Goal: Information Seeking & Learning: Learn about a topic

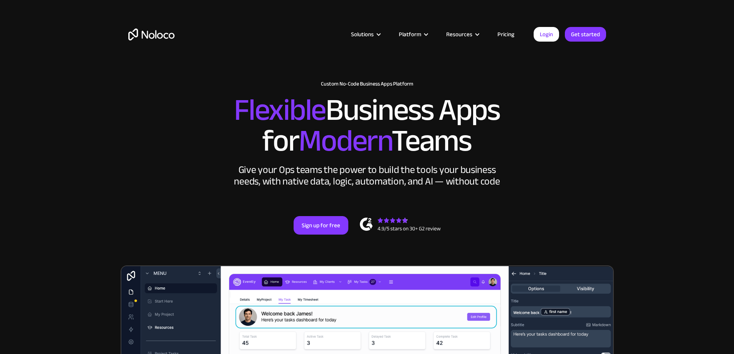
click at [511, 32] on link "Pricing" at bounding box center [506, 34] width 36 height 10
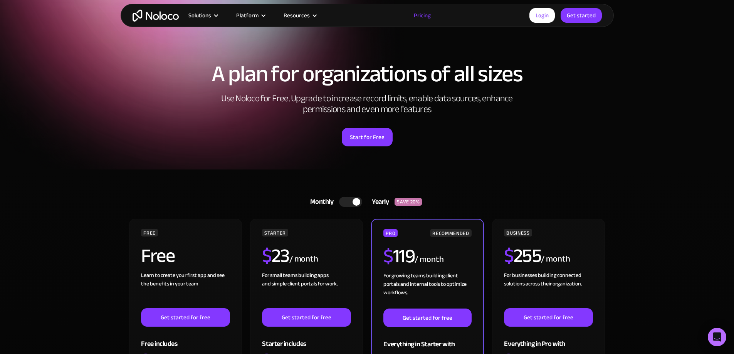
scroll to position [116, 0]
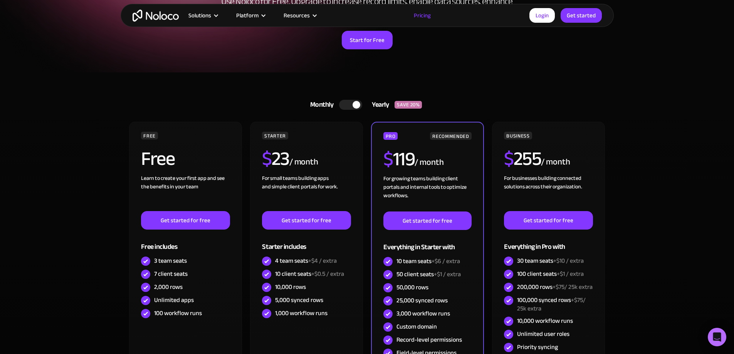
click at [347, 108] on div at bounding box center [350, 105] width 23 height 10
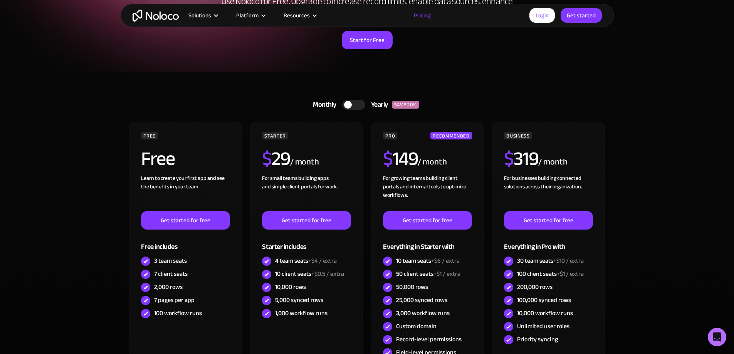
click at [347, 107] on div at bounding box center [348, 105] width 8 height 8
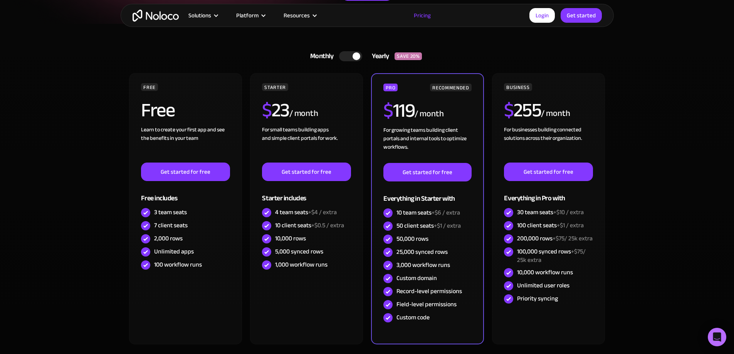
drag, startPoint x: 651, startPoint y: 237, endPoint x: 652, endPoint y: 245, distance: 8.1
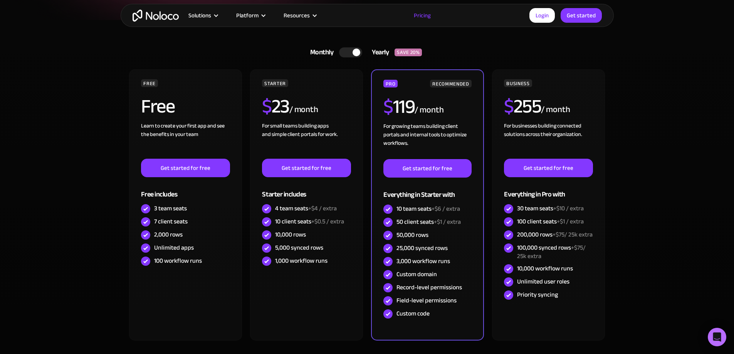
scroll to position [172, 0]
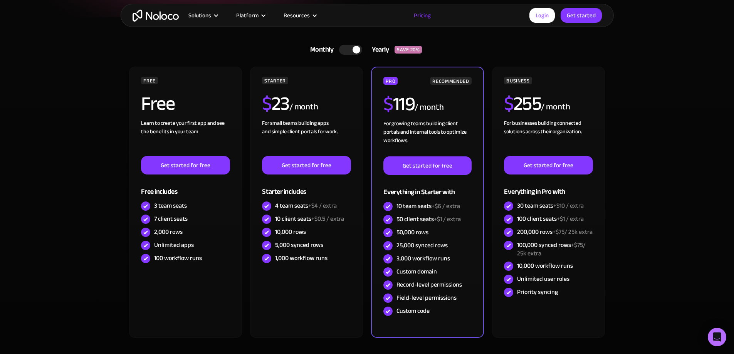
drag, startPoint x: 652, startPoint y: 243, endPoint x: 652, endPoint y: 256, distance: 13.5
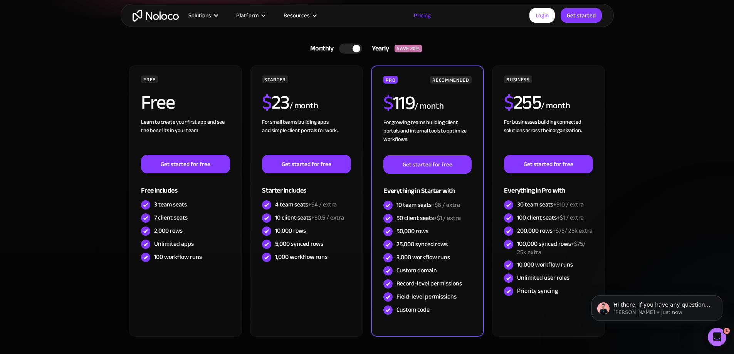
scroll to position [0, 0]
click at [720, 298] on icon "Dismiss notification" at bounding box center [720, 297] width 3 height 3
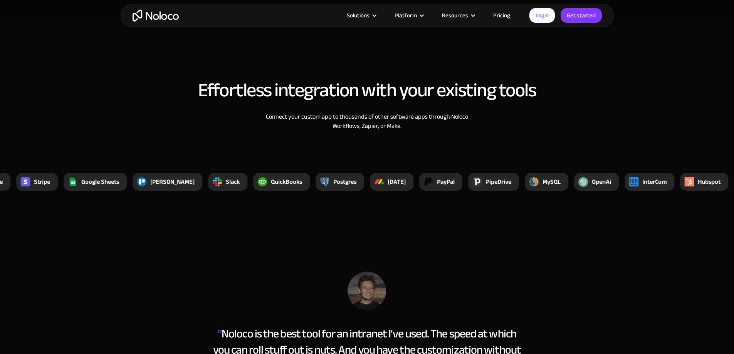
scroll to position [2582, 0]
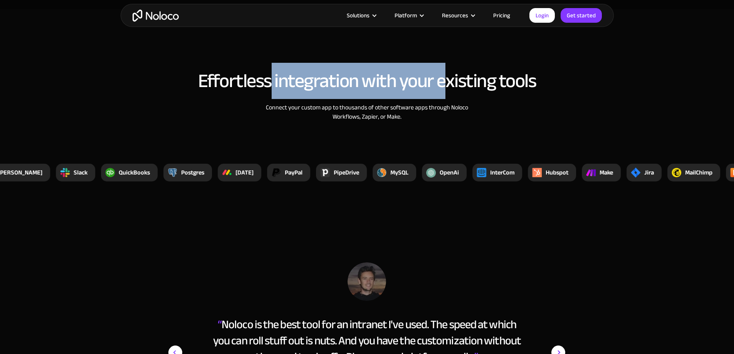
drag, startPoint x: 271, startPoint y: 75, endPoint x: 449, endPoint y: 79, distance: 177.3
click at [449, 79] on h2 "Effortless integration with your existing tools" at bounding box center [367, 81] width 478 height 21
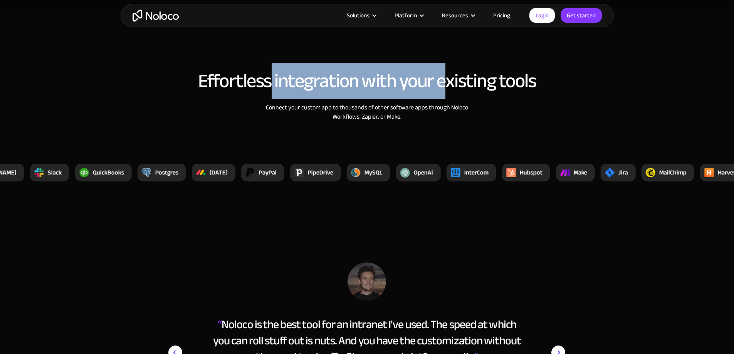
drag, startPoint x: 180, startPoint y: 173, endPoint x: 213, endPoint y: 169, distance: 33.0
click at [213, 169] on div "Xano YouTube Zappier Zendesk Xero Vimeo SmartSuite Stripe Google Sheets Trello …" at bounding box center [638, 173] width 2312 height 18
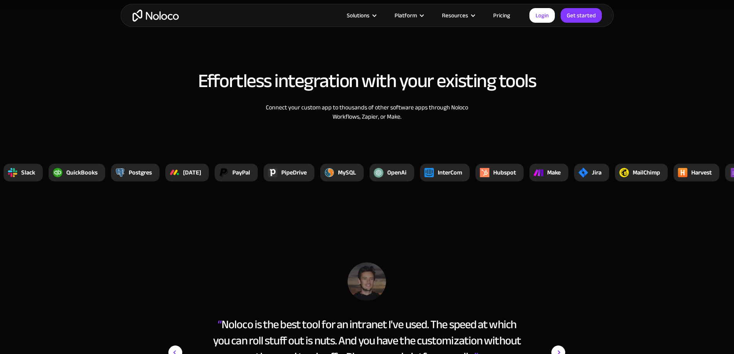
click at [326, 190] on section "Effortless integration with your existing tools Connect your custom app to thou…" at bounding box center [367, 110] width 734 height 202
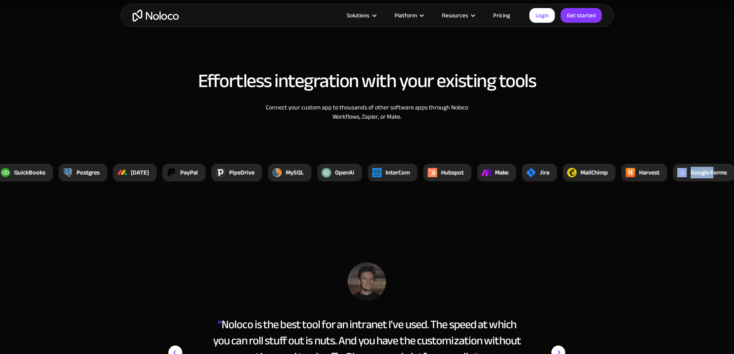
drag, startPoint x: 693, startPoint y: 175, endPoint x: 650, endPoint y: 178, distance: 42.9
click at [673, 178] on div "Google Forms" at bounding box center [704, 173] width 62 height 18
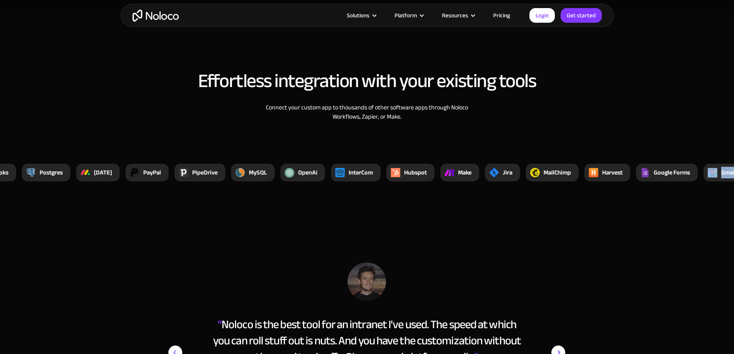
drag, startPoint x: 719, startPoint y: 176, endPoint x: 684, endPoint y: 181, distance: 35.4
click at [704, 181] on div "Gmail" at bounding box center [724, 173] width 40 height 18
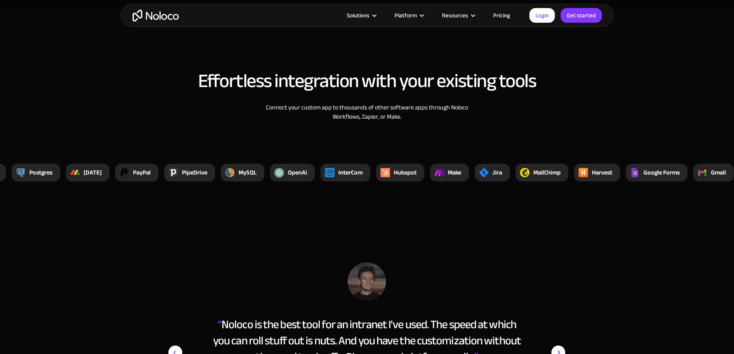
click at [620, 239] on section "“ Noloco is the best tool for an intranet I've used. The speed at which you can…" at bounding box center [367, 361] width 734 height 302
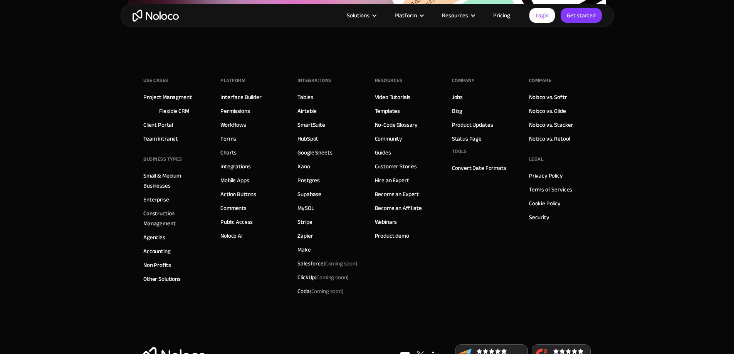
scroll to position [3345, 0]
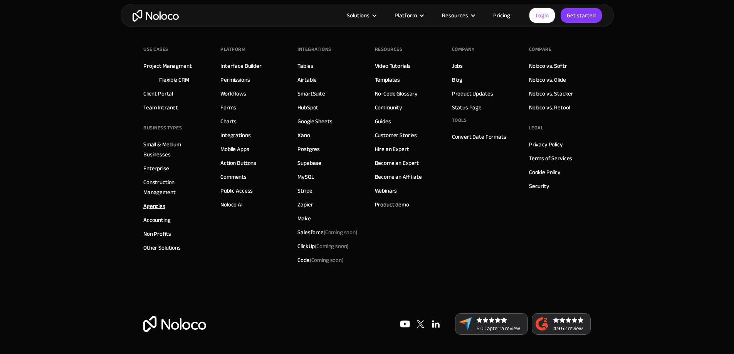
click at [150, 206] on link "Agencies" at bounding box center [154, 206] width 22 height 10
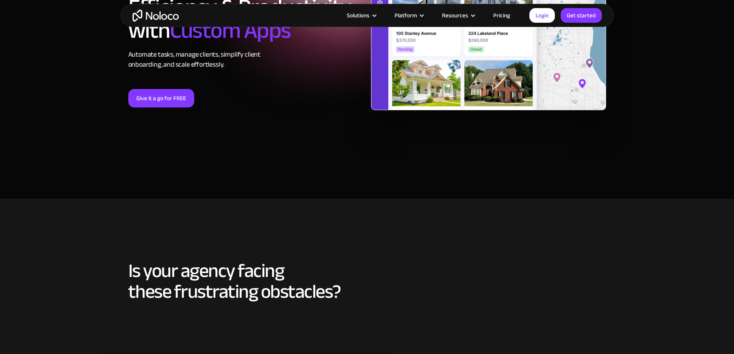
scroll to position [308, 0]
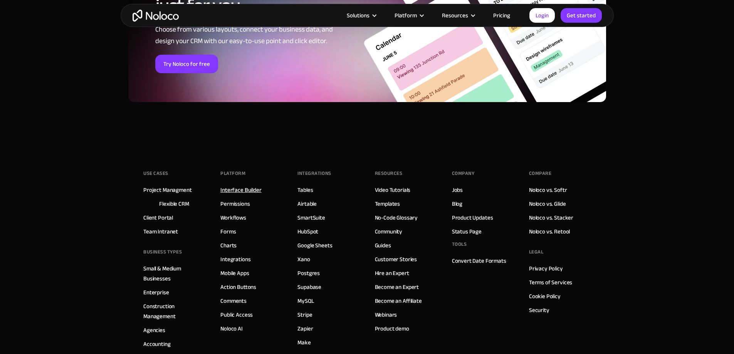
click at [241, 185] on link "Interface Builder" at bounding box center [240, 190] width 41 height 10
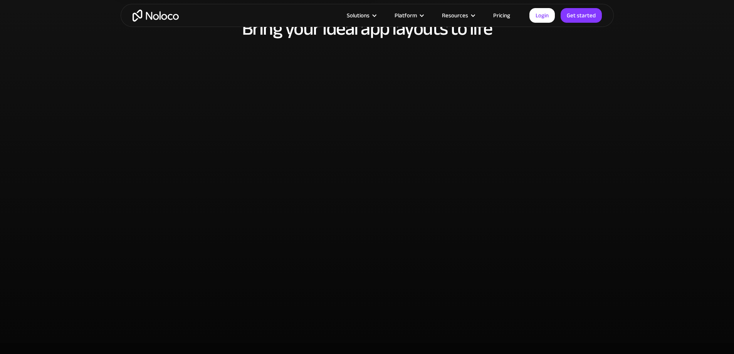
scroll to position [1310, 0]
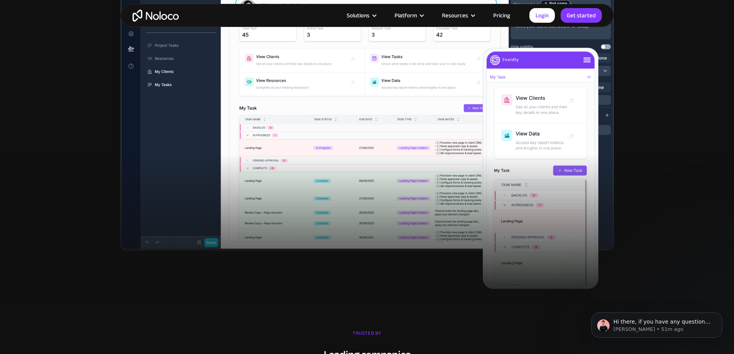
scroll to position [270, 0]
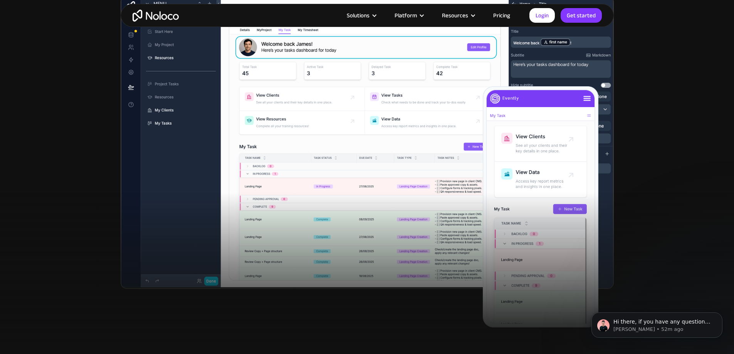
click at [659, 207] on div at bounding box center [367, 270] width 734 height 154
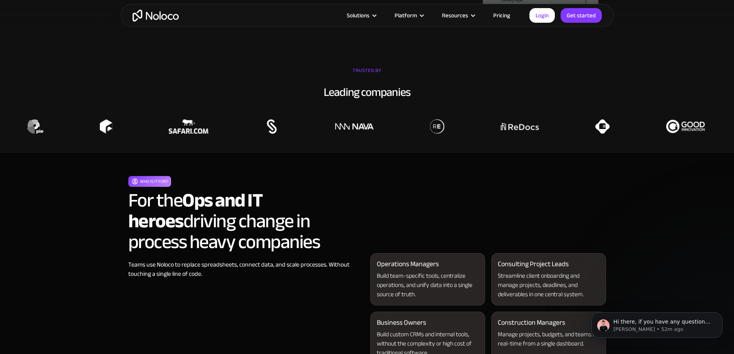
drag, startPoint x: 250, startPoint y: 166, endPoint x: 506, endPoint y: 154, distance: 256.2
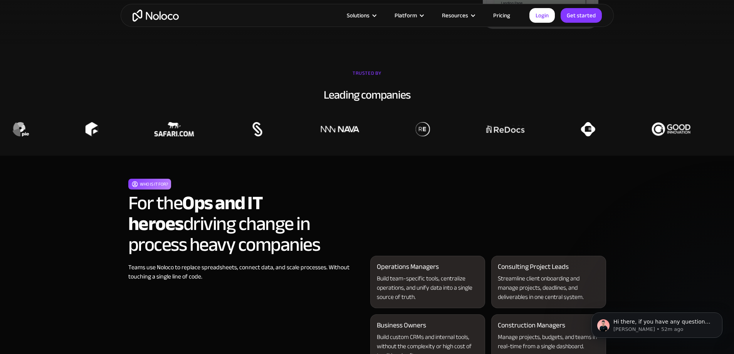
drag, startPoint x: 393, startPoint y: 153, endPoint x: 655, endPoint y: 153, distance: 261.3
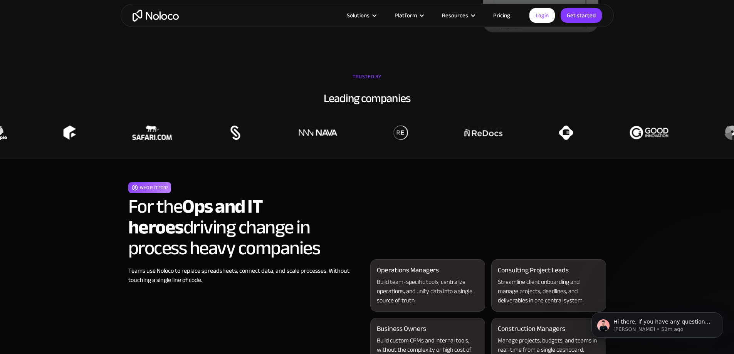
drag, startPoint x: 655, startPoint y: 153, endPoint x: 332, endPoint y: 147, distance: 322.6
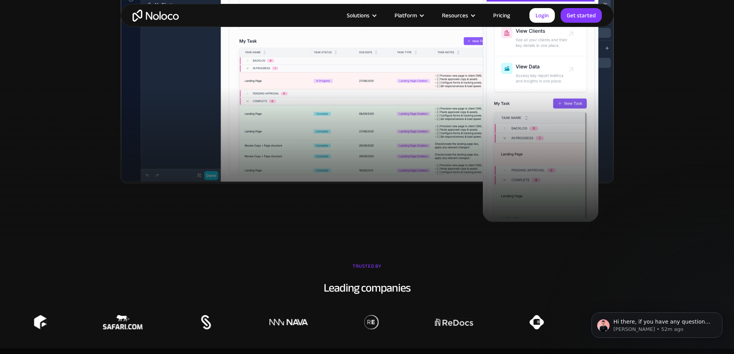
scroll to position [256, 0]
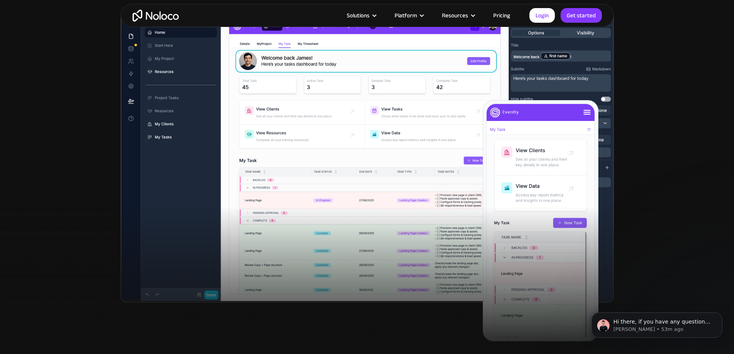
click at [637, 233] on div at bounding box center [367, 284] width 734 height 154
click at [635, 113] on div at bounding box center [368, 176] width 540 height 332
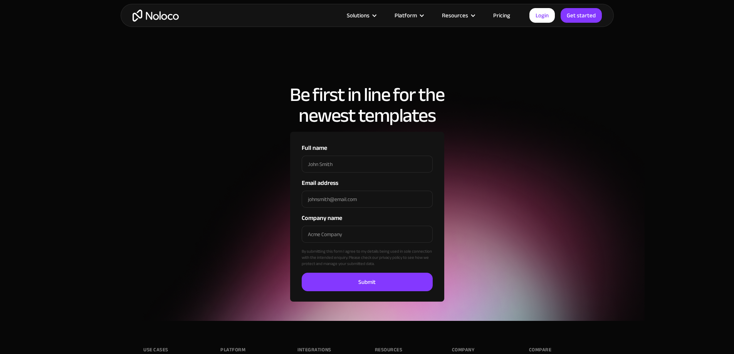
scroll to position [2659, 0]
